Goal: Task Accomplishment & Management: Complete application form

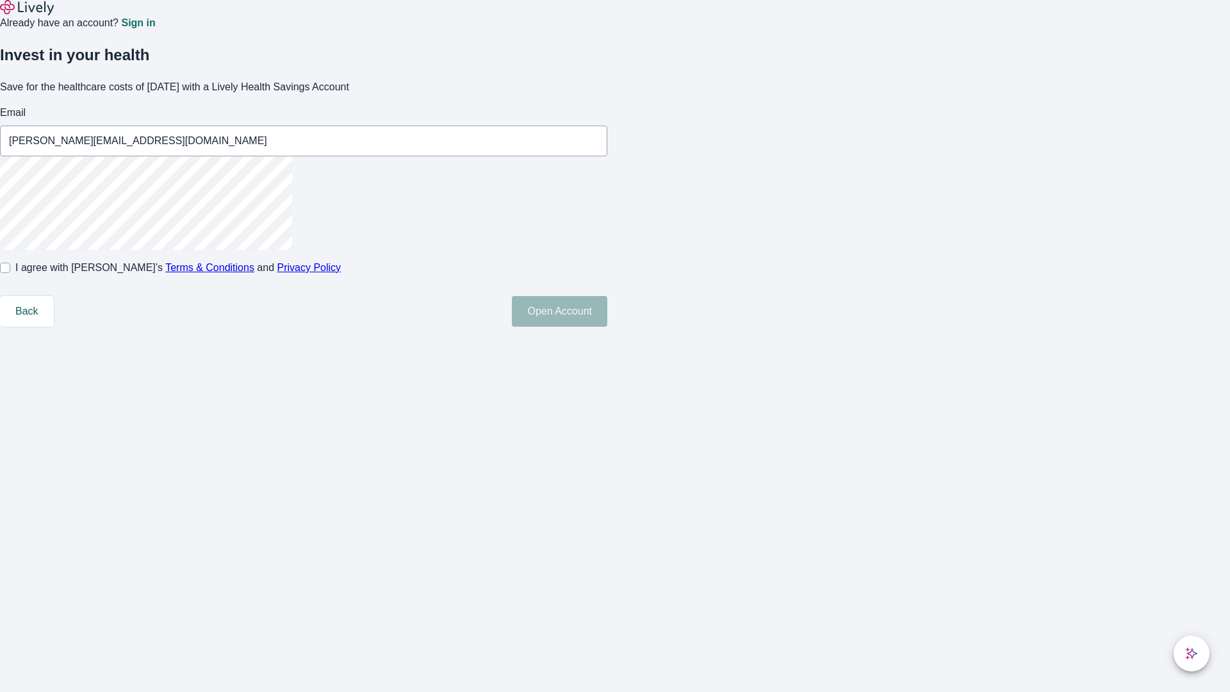
click at [10, 273] on input "I agree with Lively’s Terms & Conditions and Privacy Policy" at bounding box center [5, 268] width 10 height 10
checkbox input "true"
click at [607, 327] on button "Open Account" at bounding box center [559, 311] width 95 height 31
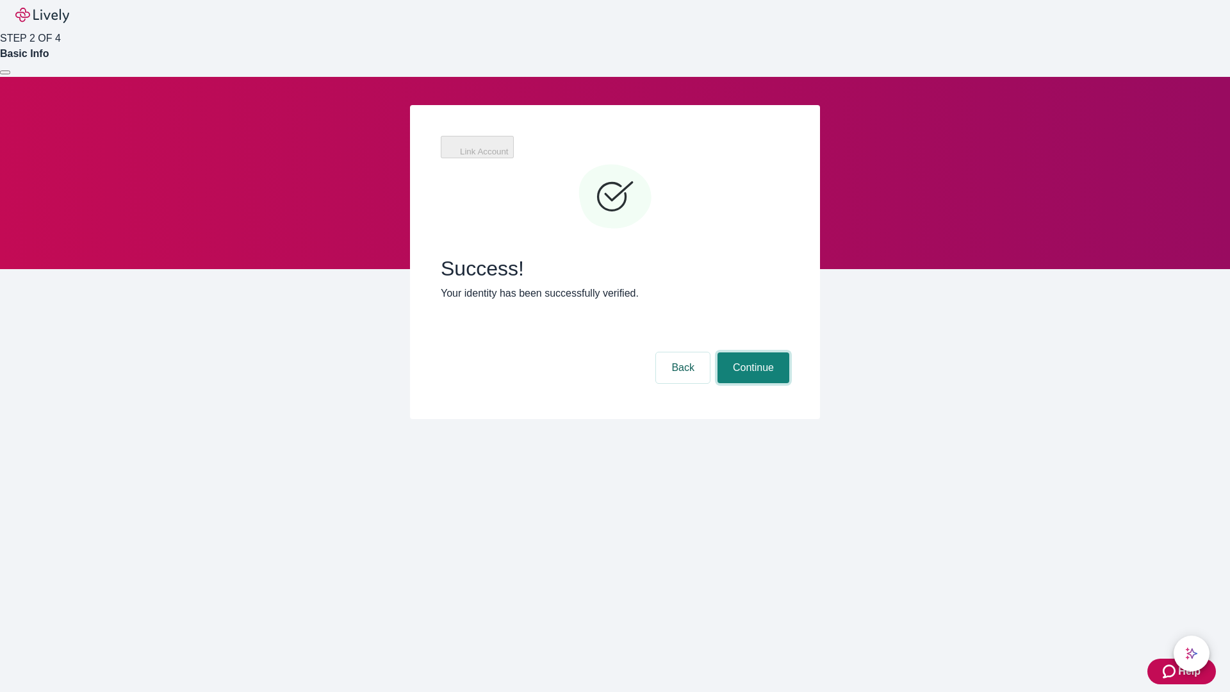
click at [752, 352] on button "Continue" at bounding box center [754, 367] width 72 height 31
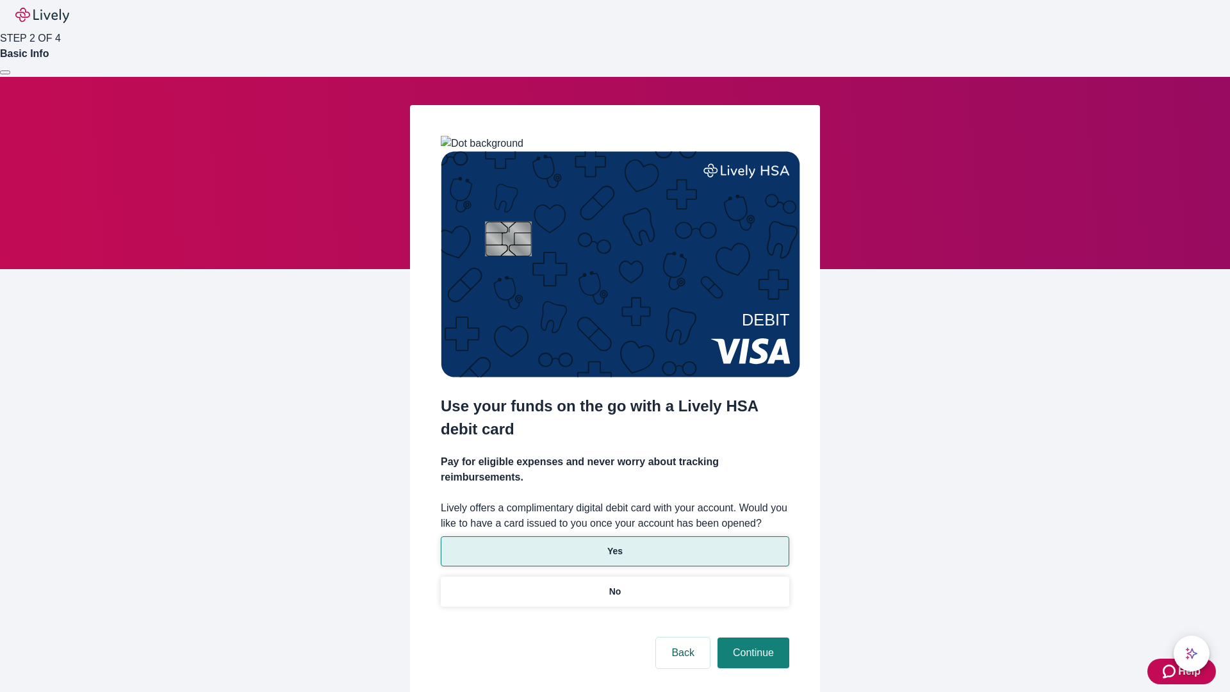
click at [614, 545] on p "Yes" at bounding box center [614, 551] width 15 height 13
click at [752, 638] on button "Continue" at bounding box center [754, 653] width 72 height 31
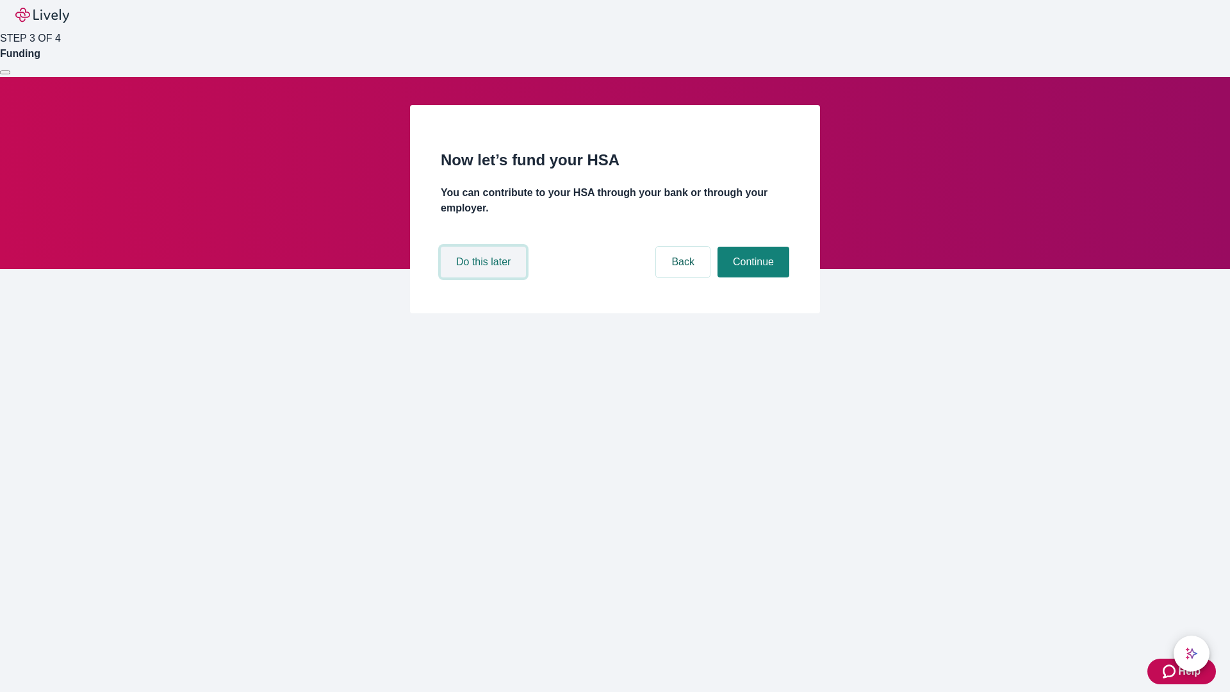
click at [485, 277] on button "Do this later" at bounding box center [483, 262] width 85 height 31
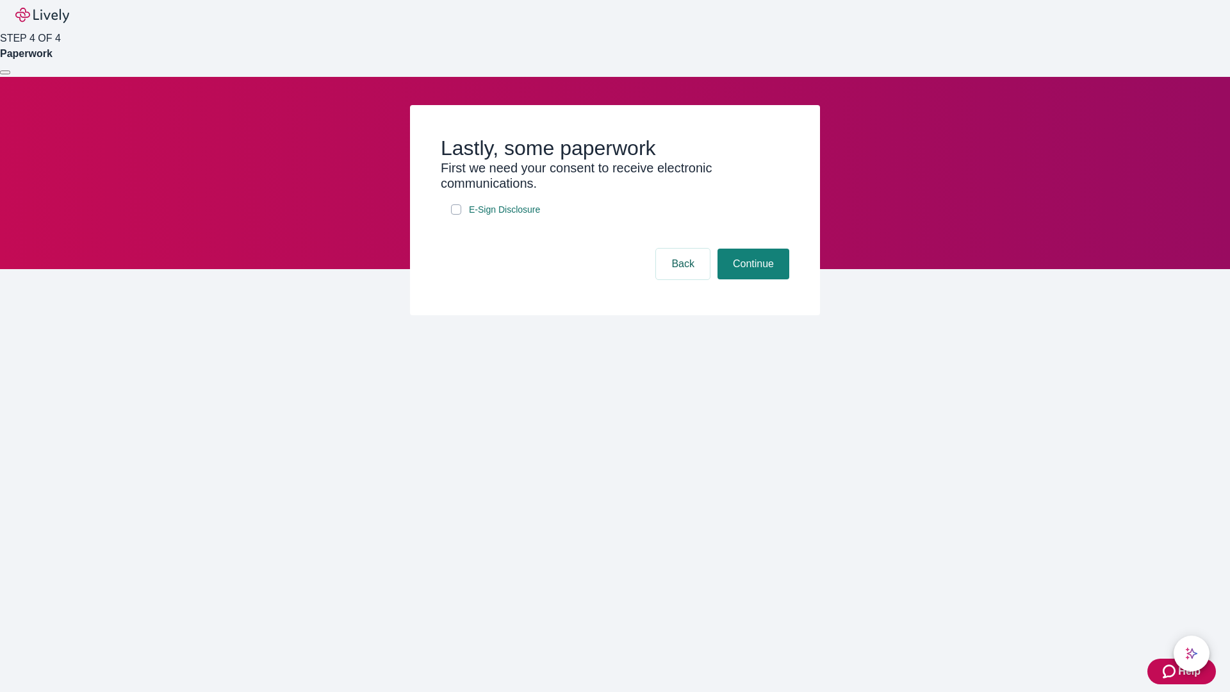
click at [456, 215] on input "E-Sign Disclosure" at bounding box center [456, 209] width 10 height 10
checkbox input "true"
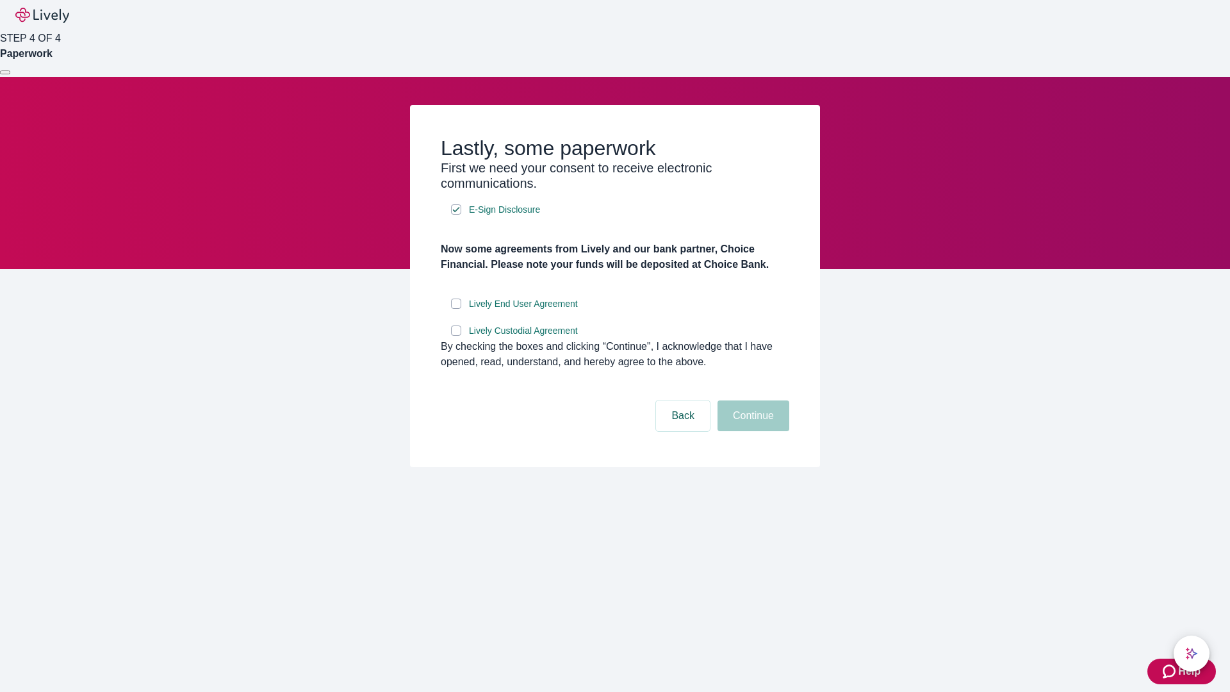
click at [456, 309] on input "Lively End User Agreement" at bounding box center [456, 304] width 10 height 10
checkbox input "true"
click at [456, 336] on input "Lively Custodial Agreement" at bounding box center [456, 330] width 10 height 10
checkbox input "true"
click at [752, 431] on button "Continue" at bounding box center [754, 415] width 72 height 31
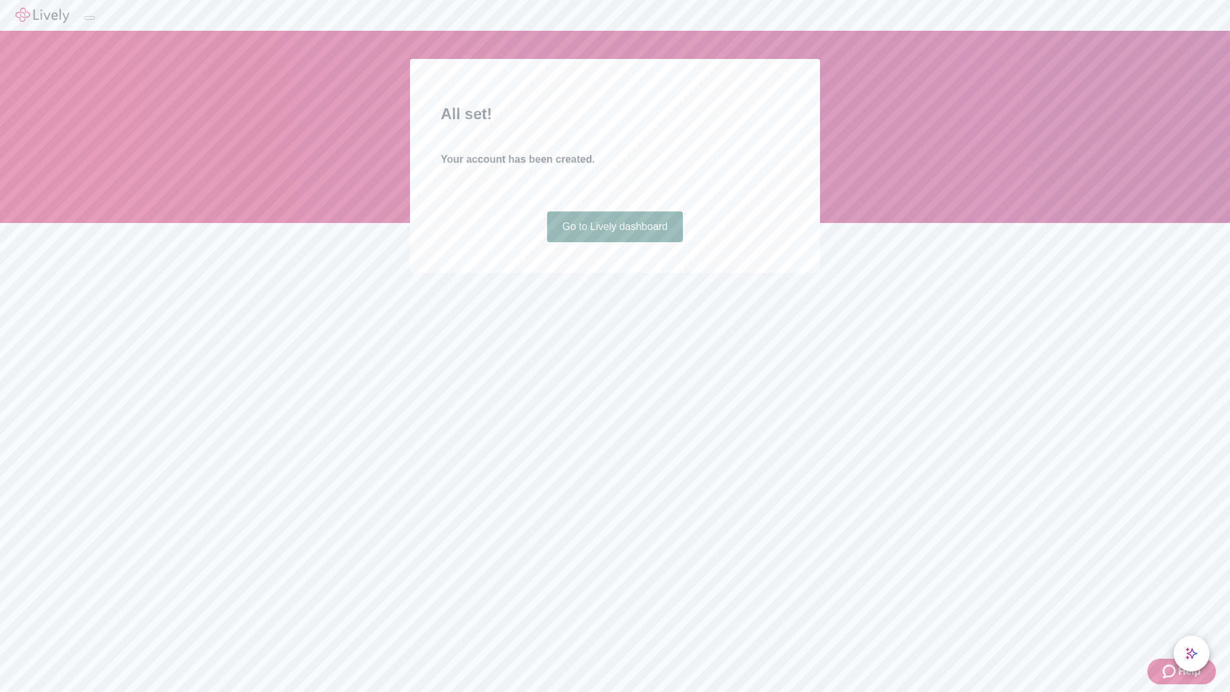
click at [614, 242] on link "Go to Lively dashboard" at bounding box center [615, 226] width 136 height 31
